Goal: Task Accomplishment & Management: Use online tool/utility

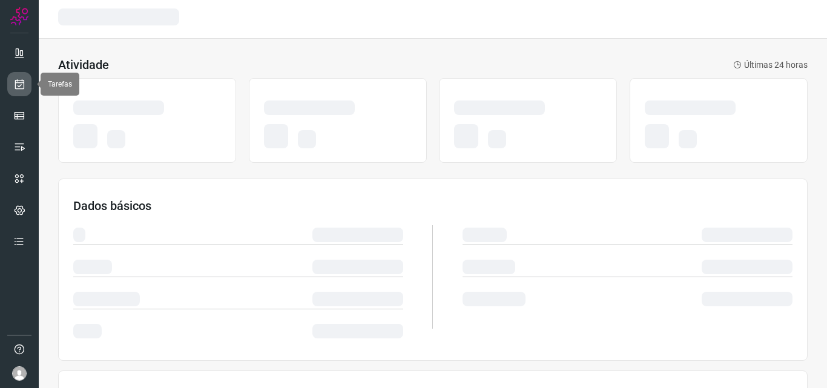
click at [27, 87] on link at bounding box center [19, 84] width 24 height 24
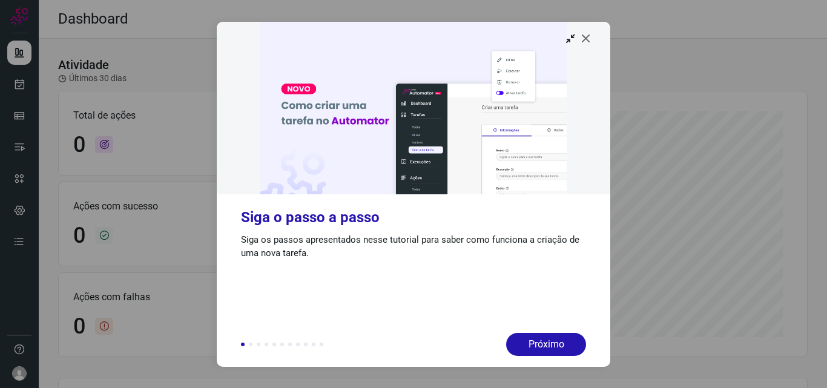
click at [585, 42] on icon at bounding box center [586, 38] width 12 height 12
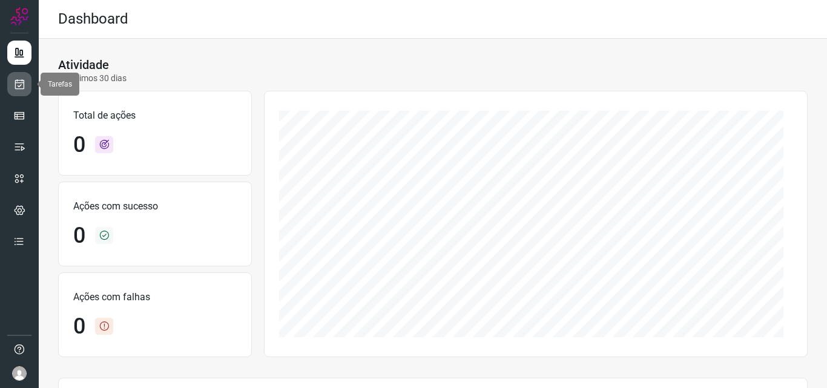
click at [18, 82] on icon at bounding box center [19, 84] width 13 height 12
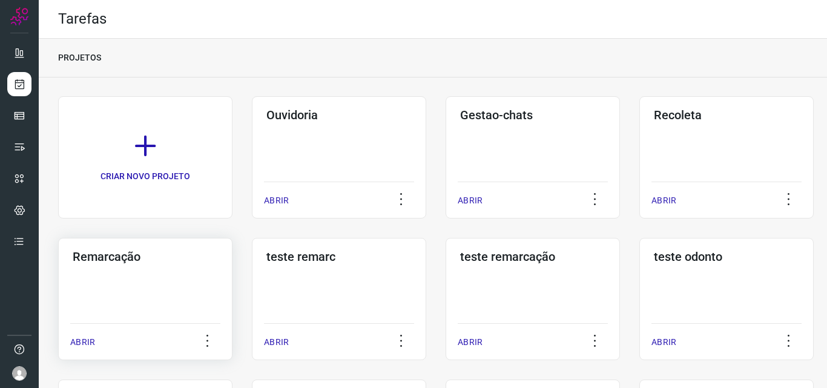
click at [142, 260] on h3 "Remarcação" at bounding box center [145, 256] width 145 height 15
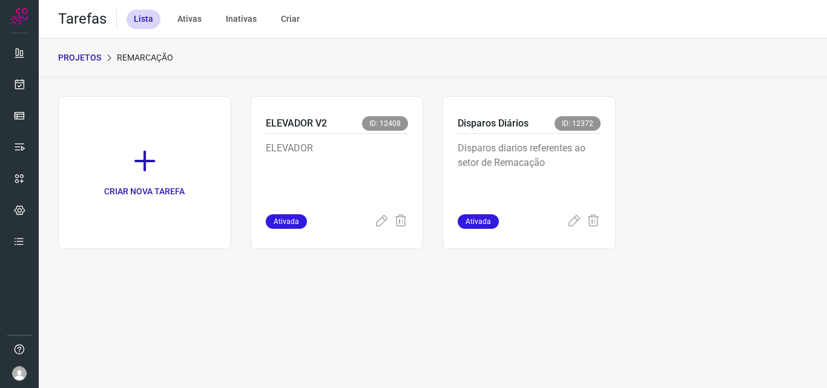
click at [591, 176] on p "Disparos diarios referentes ao setor de Remacação" at bounding box center [529, 171] width 143 height 61
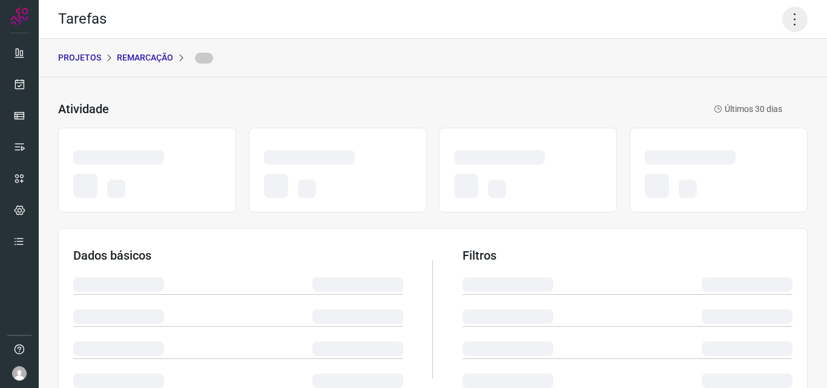
click at [784, 18] on icon at bounding box center [794, 19] width 25 height 25
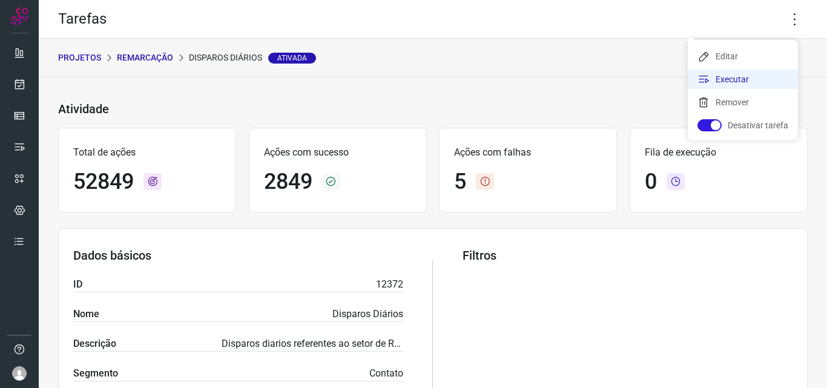
click at [737, 78] on li "Executar" at bounding box center [743, 79] width 110 height 19
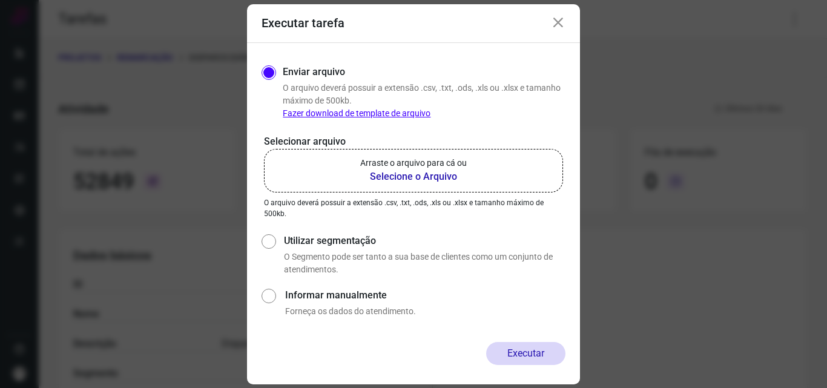
click at [393, 165] on p "Arraste o arquivo para cá ou" at bounding box center [413, 163] width 107 height 13
click at [0, 0] on input "Arraste o arquivo para cá ou Selecione o Arquivo" at bounding box center [0, 0] width 0 height 0
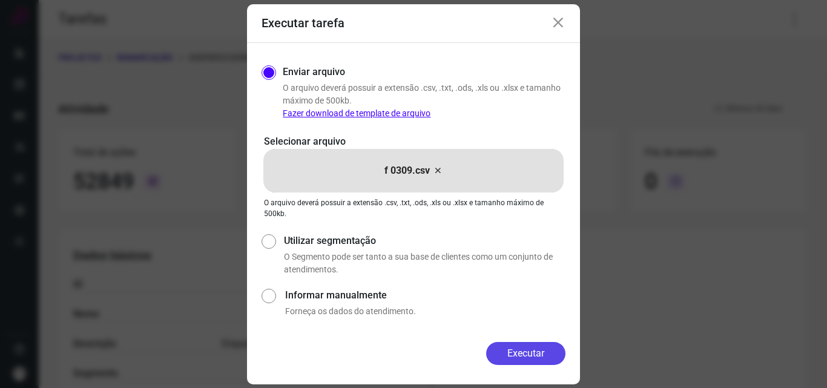
click at [521, 356] on button "Executar" at bounding box center [525, 353] width 79 height 23
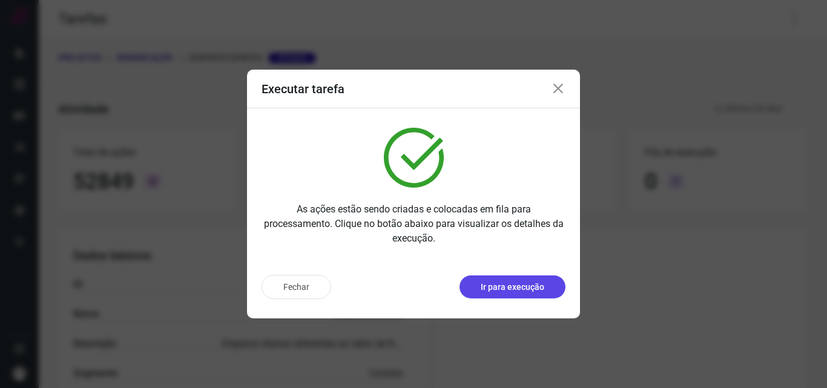
click at [526, 295] on button "Ir para execução" at bounding box center [512, 286] width 106 height 23
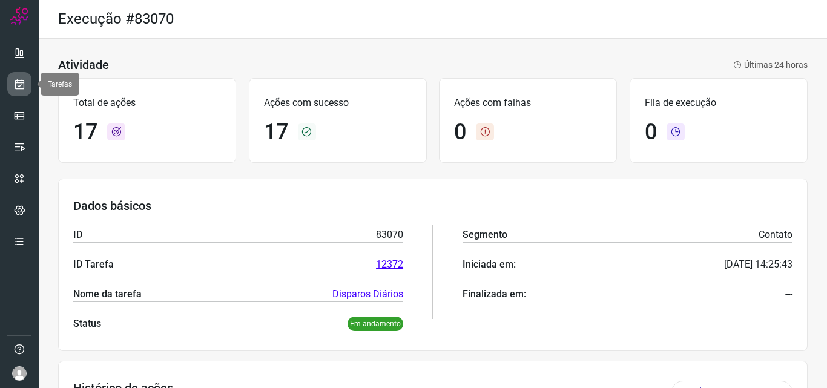
click at [17, 87] on icon at bounding box center [19, 84] width 13 height 12
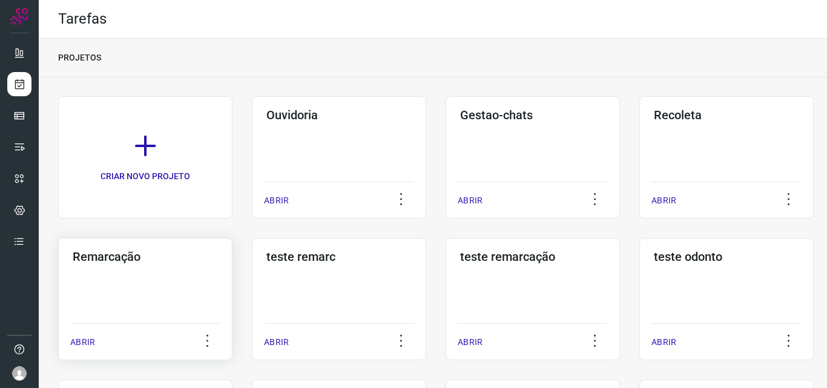
click at [252, 318] on div "Remarcação ABRIR" at bounding box center [339, 299] width 174 height 122
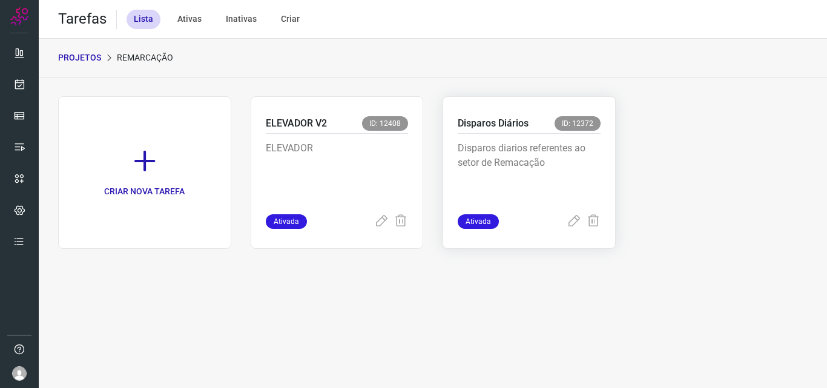
click at [501, 142] on p "Disparos diarios referentes ao setor de Remacação" at bounding box center [529, 171] width 143 height 61
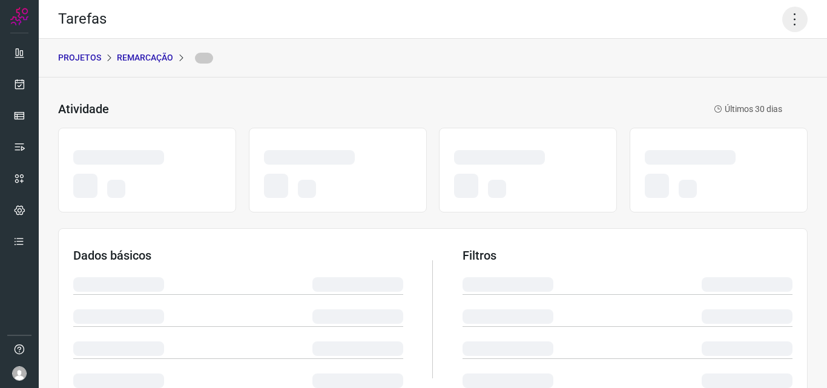
click at [787, 25] on icon at bounding box center [794, 19] width 25 height 25
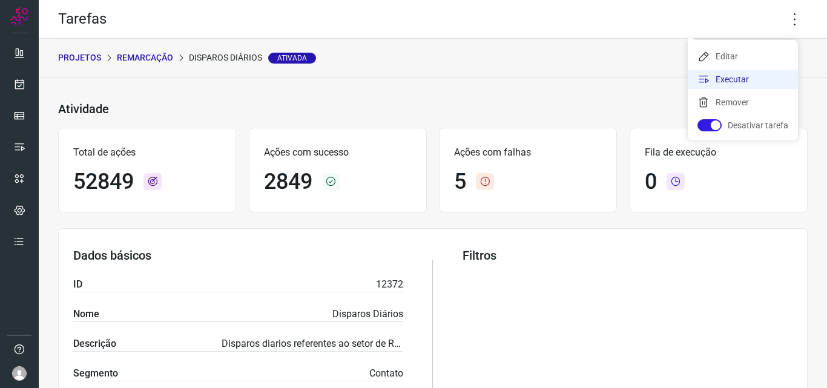
click at [752, 74] on li "Executar" at bounding box center [743, 79] width 110 height 19
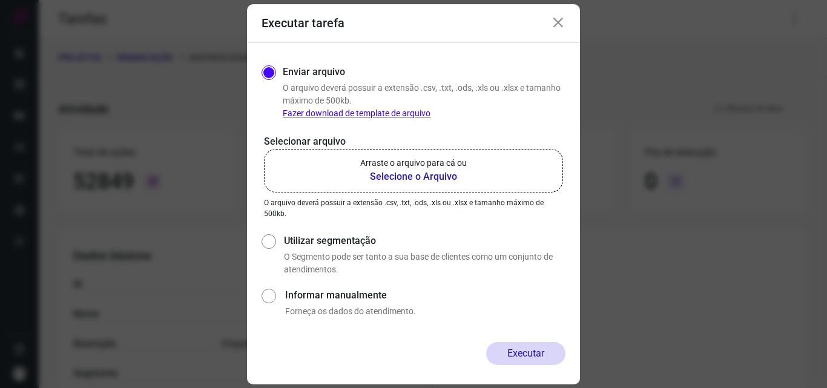
click at [437, 180] on b "Selecione o Arquivo" at bounding box center [413, 176] width 107 height 15
click at [0, 0] on input "Arraste o arquivo para cá ou Selecione o Arquivo" at bounding box center [0, 0] width 0 height 0
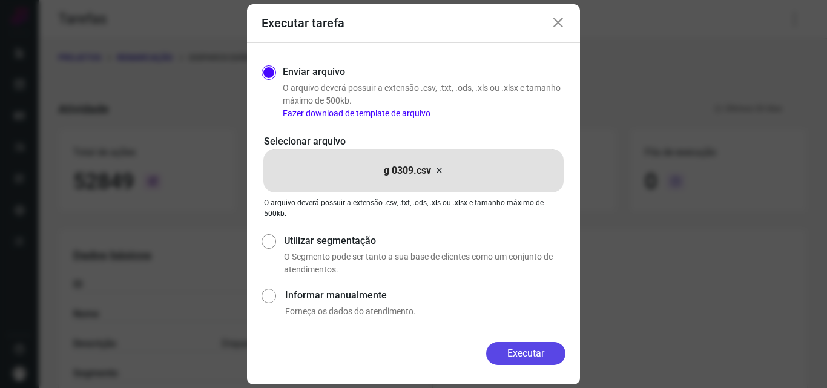
click at [514, 350] on button "Executar" at bounding box center [525, 353] width 79 height 23
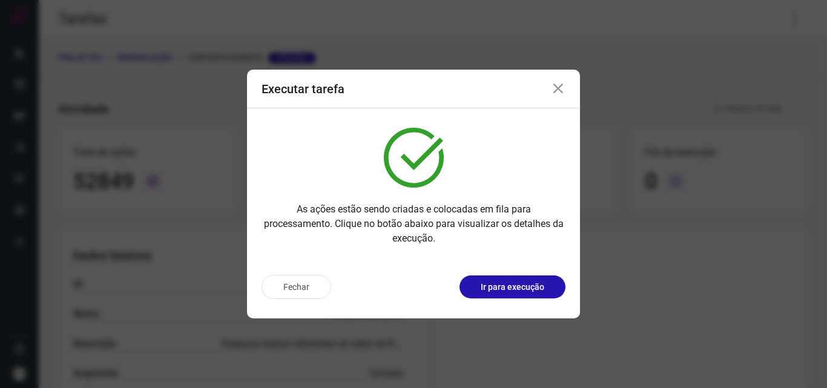
click at [511, 286] on p "Ir para execução" at bounding box center [513, 287] width 64 height 13
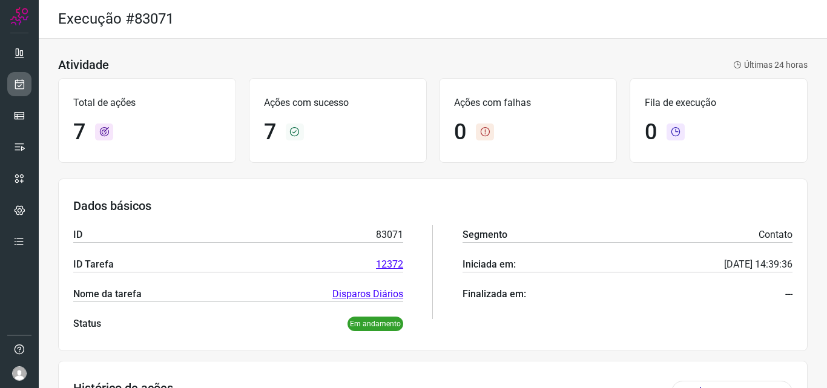
click at [25, 89] on link at bounding box center [19, 84] width 24 height 24
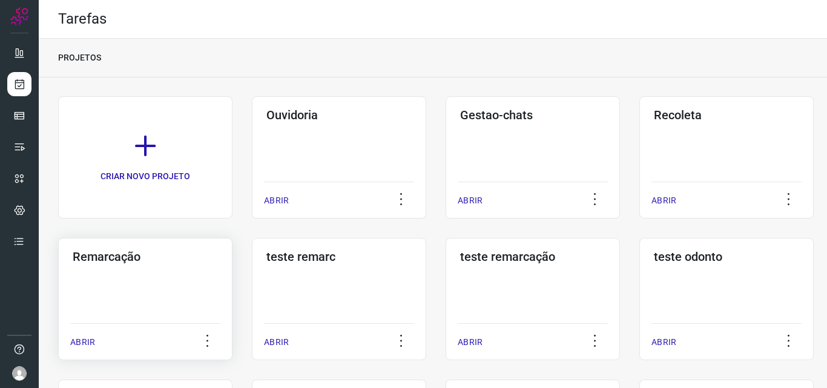
click at [252, 267] on div "Remarcação ABRIR" at bounding box center [339, 299] width 174 height 122
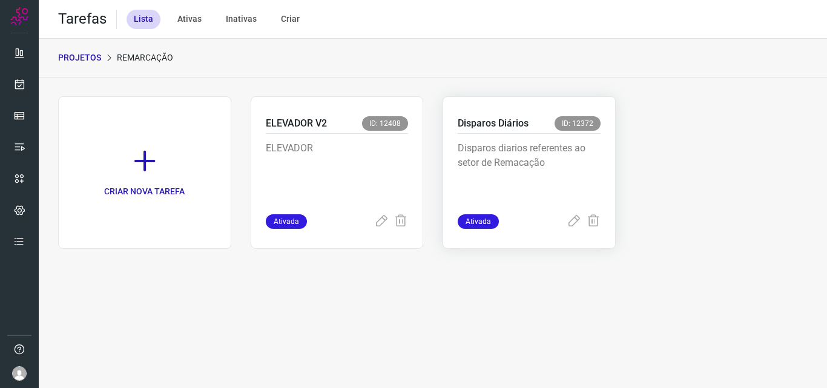
click at [569, 161] on p "Disparos diarios referentes ao setor de Remacação" at bounding box center [529, 171] width 143 height 61
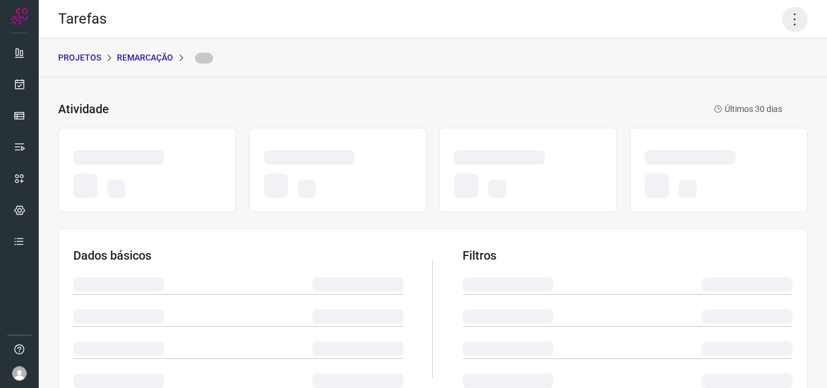
click at [782, 22] on icon at bounding box center [794, 19] width 25 height 25
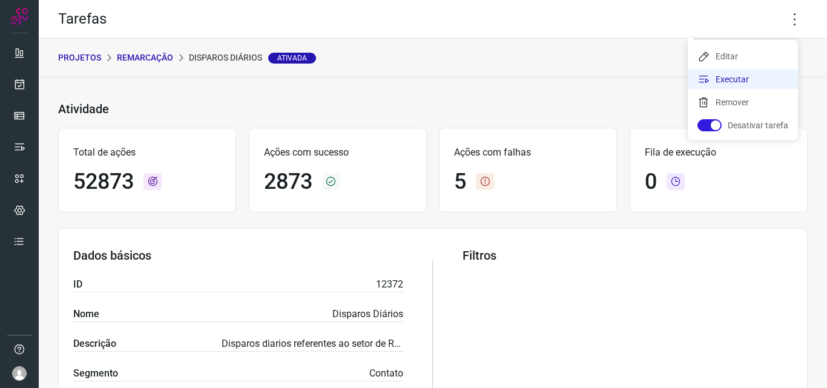
click at [719, 76] on li "Executar" at bounding box center [743, 79] width 110 height 19
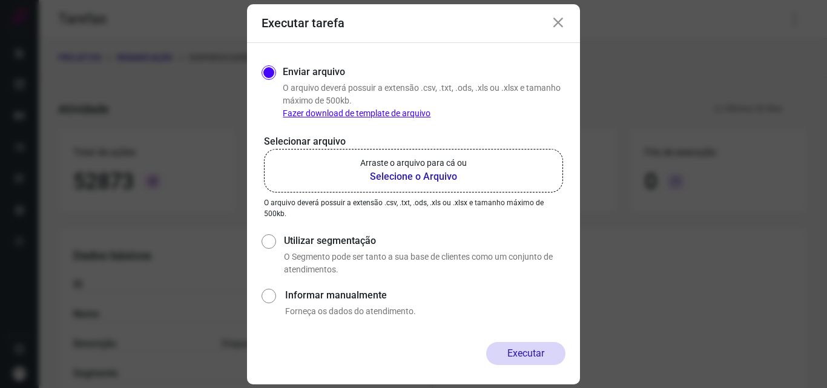
click at [435, 151] on label "Arraste o arquivo para cá ou Selecione o Arquivo" at bounding box center [413, 171] width 299 height 44
click at [0, 0] on input "Arraste o arquivo para cá ou Selecione o Arquivo" at bounding box center [0, 0] width 0 height 0
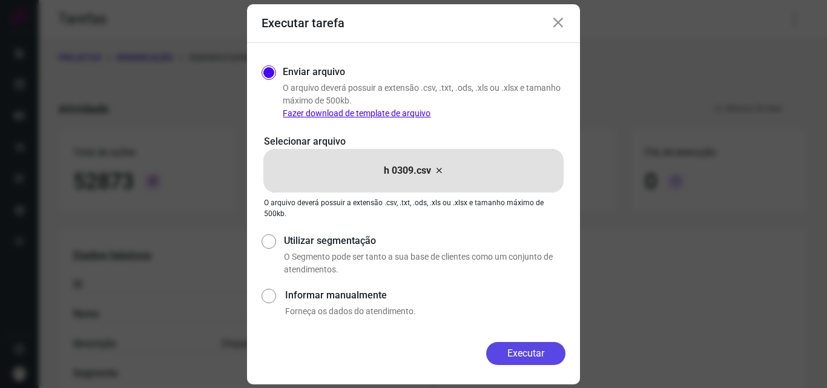
click at [525, 356] on button "Executar" at bounding box center [525, 353] width 79 height 23
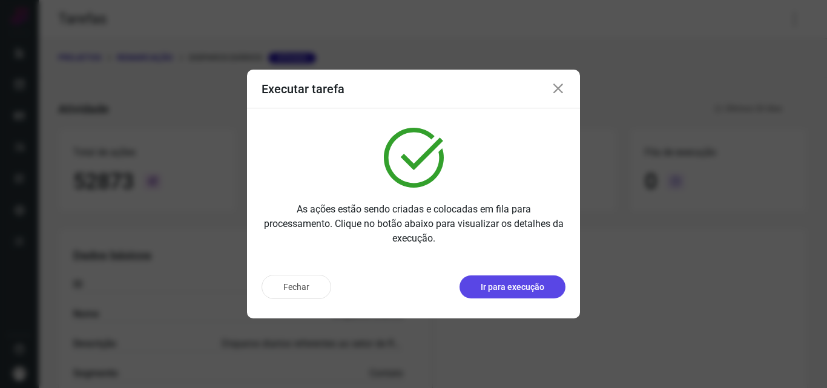
click at [540, 280] on button "Ir para execução" at bounding box center [512, 286] width 106 height 23
